Goal: Navigation & Orientation: Find specific page/section

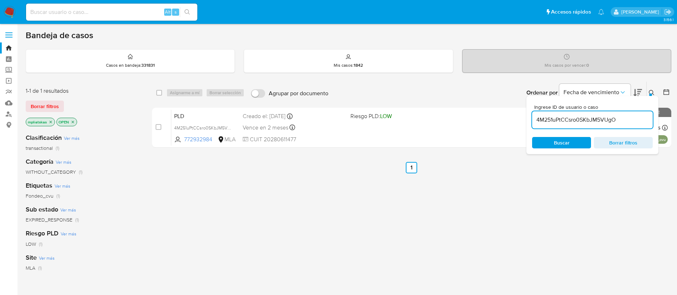
click at [12, 12] on img at bounding box center [10, 12] width 12 height 12
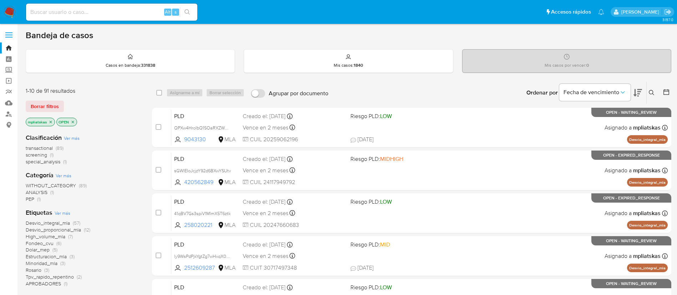
click at [9, 10] on img at bounding box center [10, 12] width 12 height 12
